Goal: Task Accomplishment & Management: Manage account settings

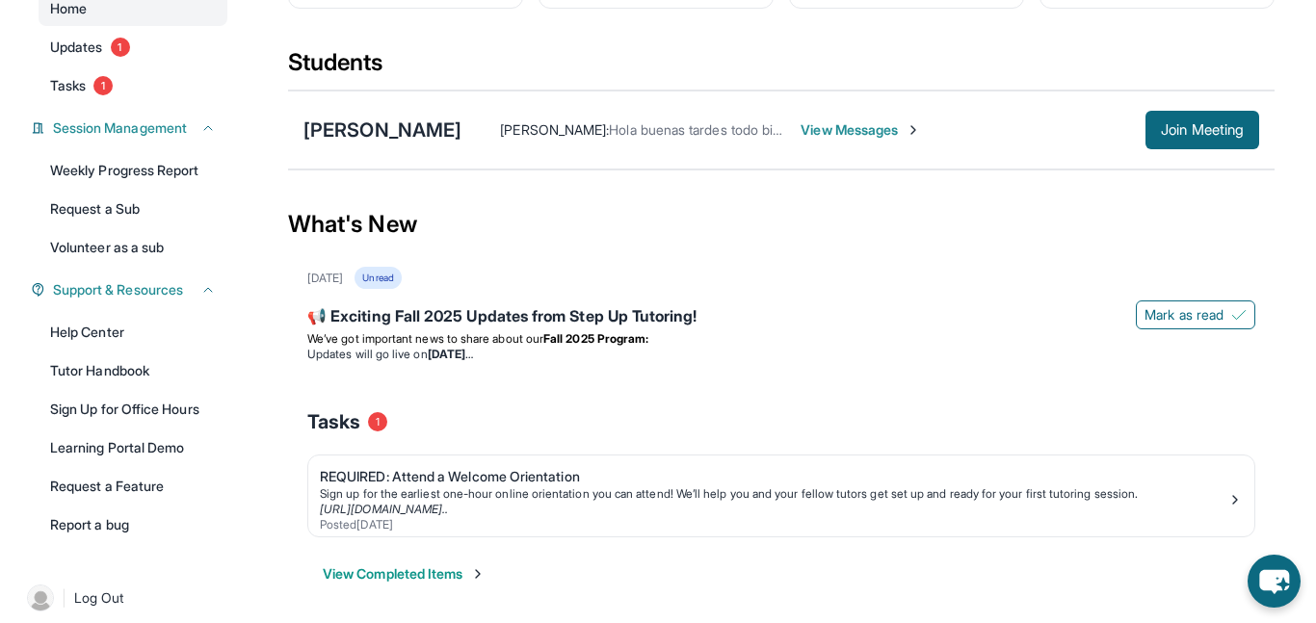
scroll to position [209, 0]
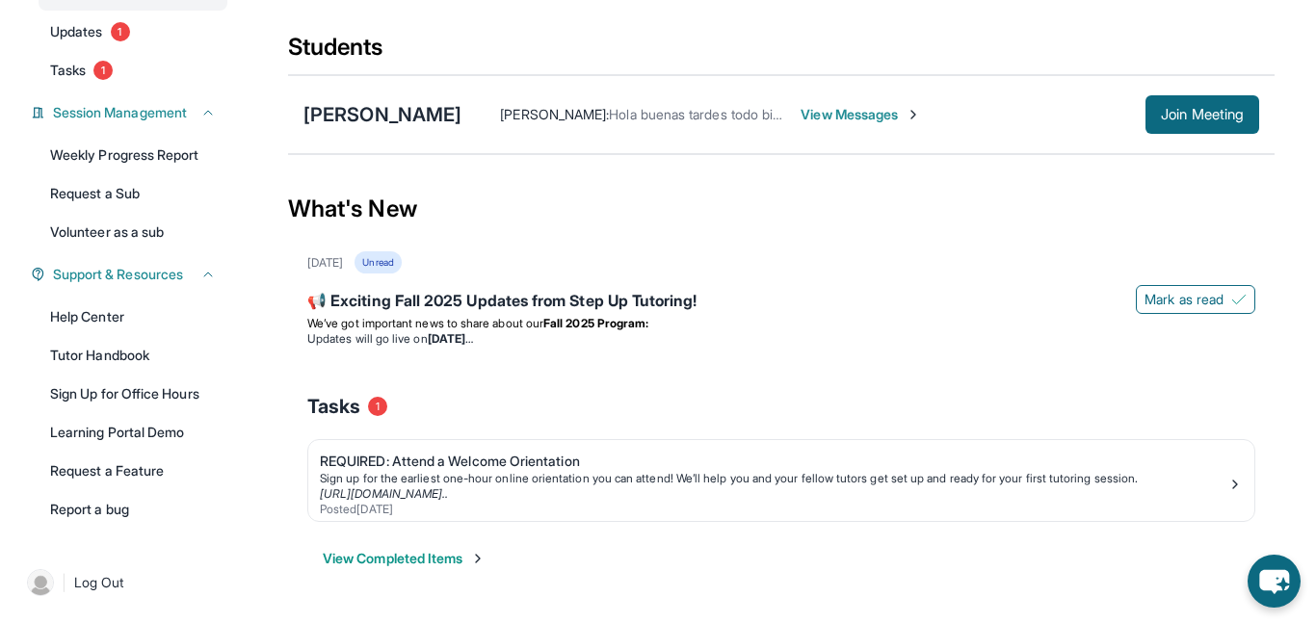
click at [88, 579] on span "Log Out" at bounding box center [99, 582] width 50 height 19
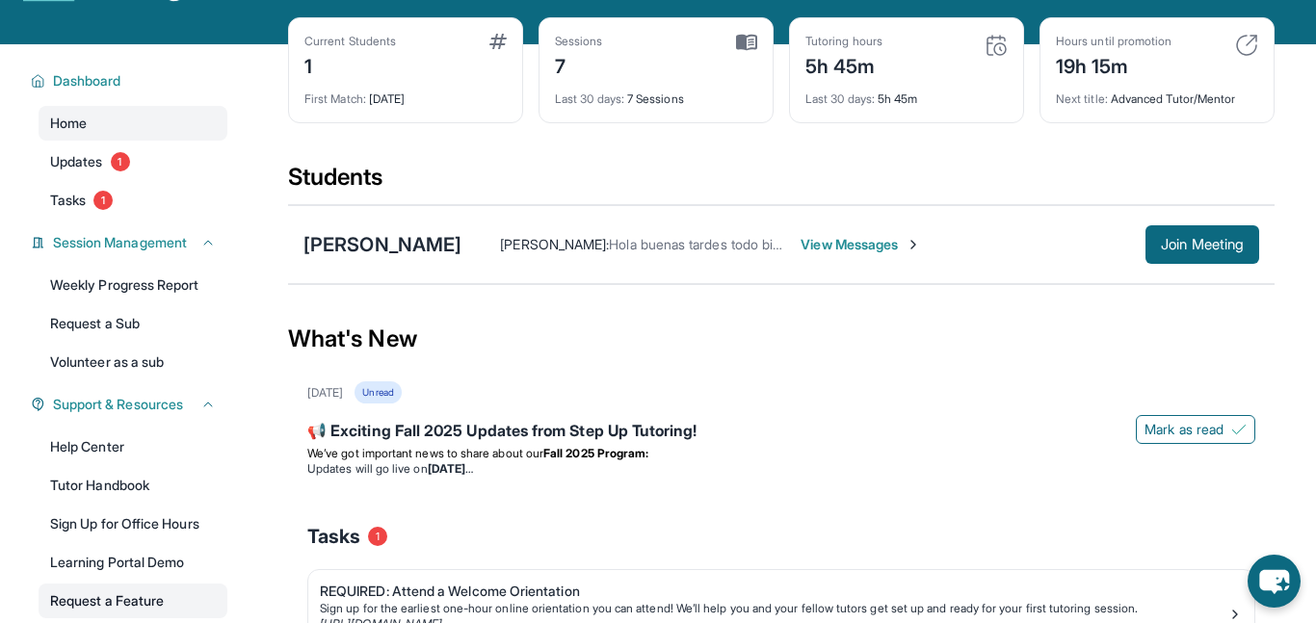
scroll to position [209, 0]
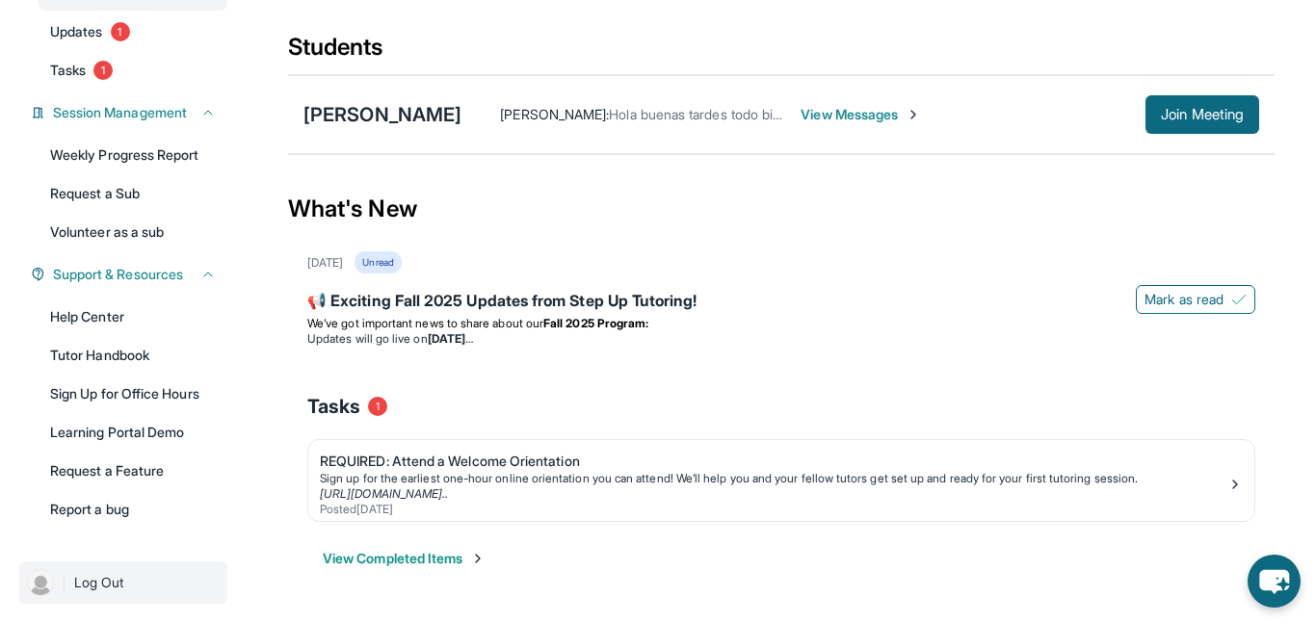
click at [69, 577] on link "| Log Out" at bounding box center [123, 583] width 208 height 42
